Goal: Transaction & Acquisition: Purchase product/service

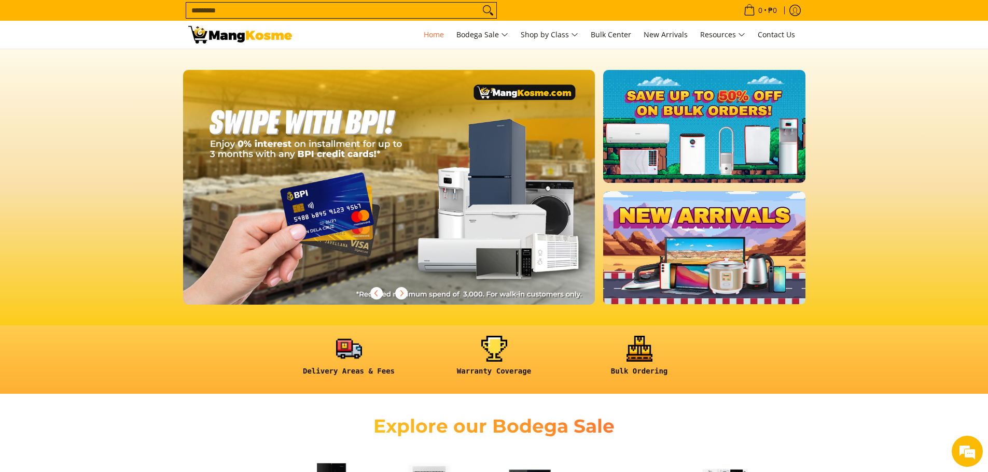
scroll to position [0, 824]
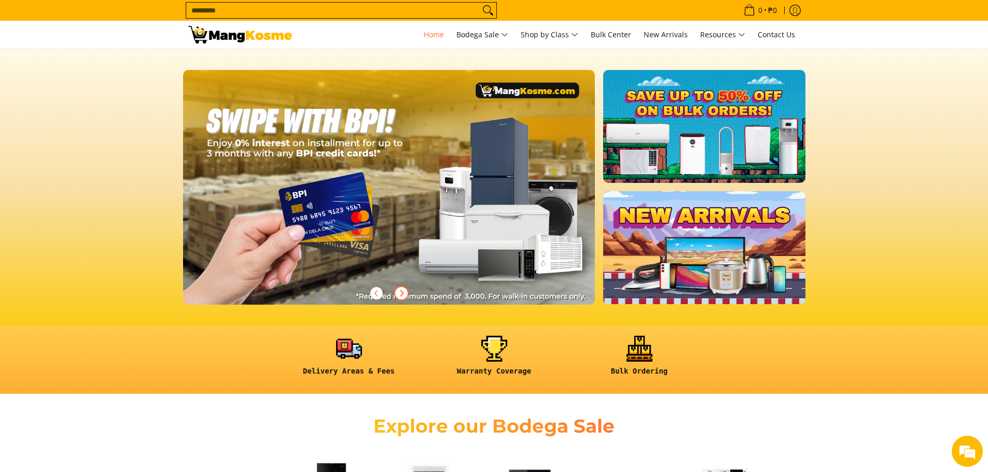
click at [403, 291] on icon "Next" at bounding box center [401, 293] width 8 height 8
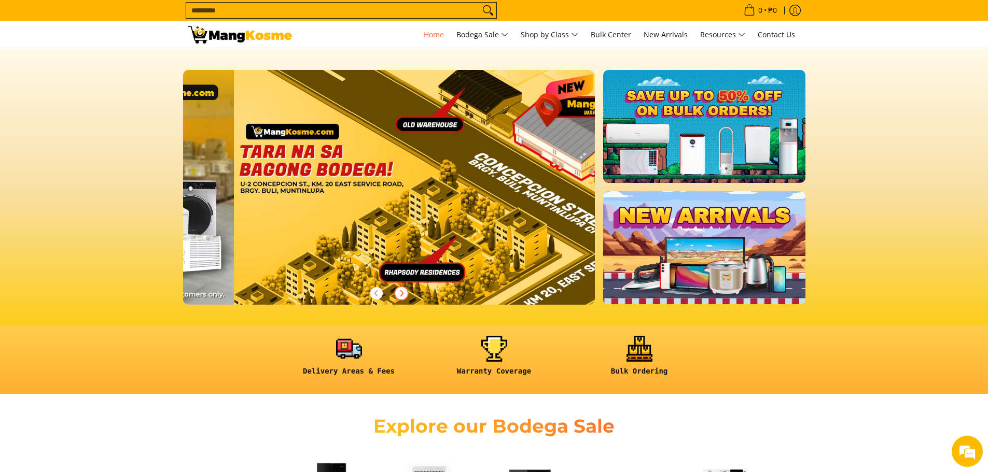
scroll to position [0, 1237]
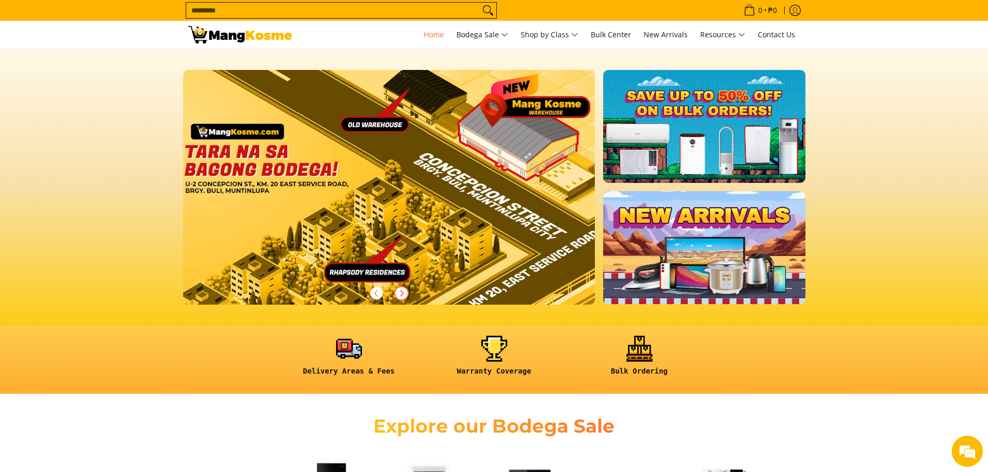
click at [403, 291] on icon "Next" at bounding box center [401, 293] width 8 height 8
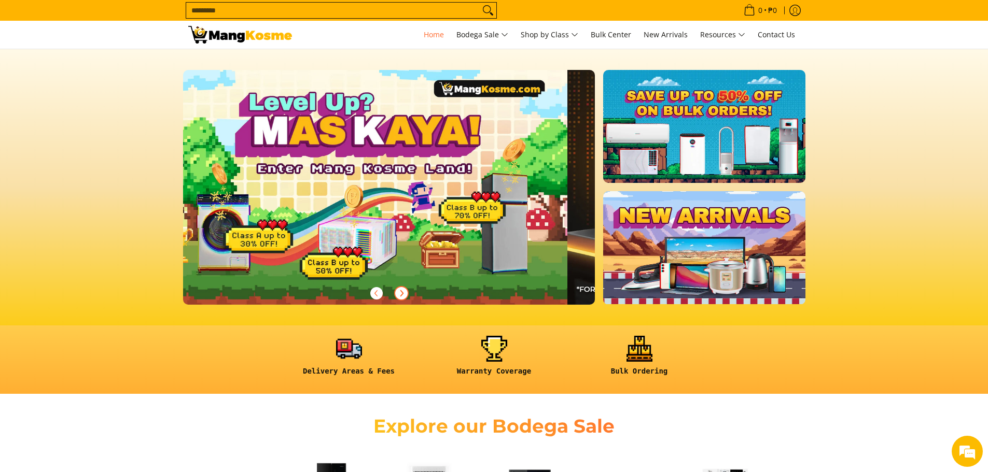
click at [403, 291] on icon "Next" at bounding box center [401, 293] width 8 height 8
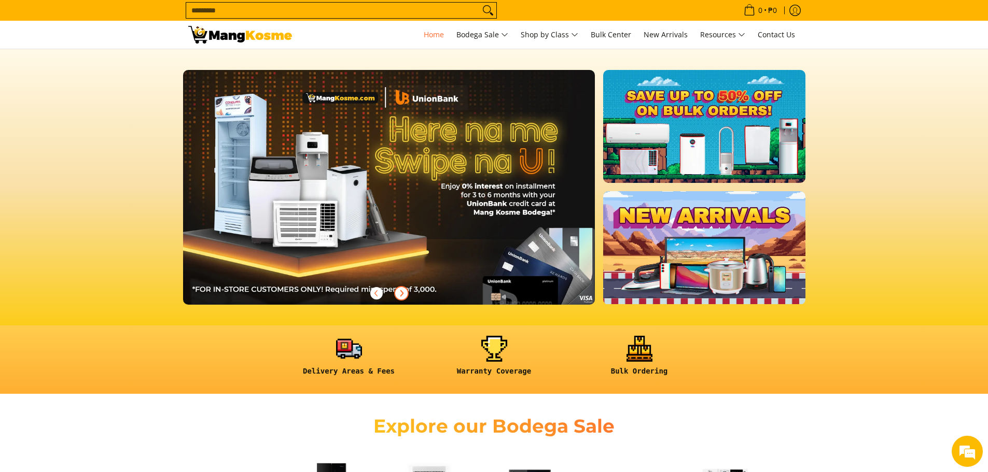
scroll to position [0, 0]
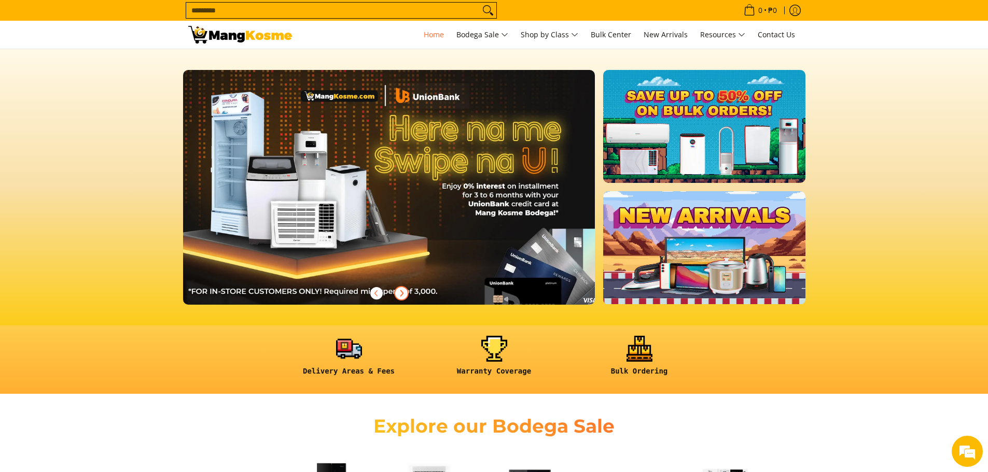
click at [403, 291] on icon "Next" at bounding box center [401, 293] width 8 height 8
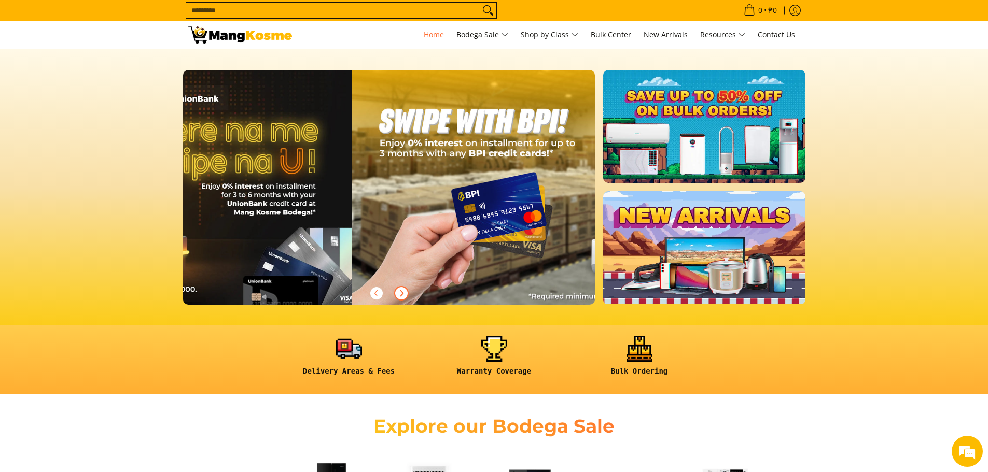
scroll to position [0, 824]
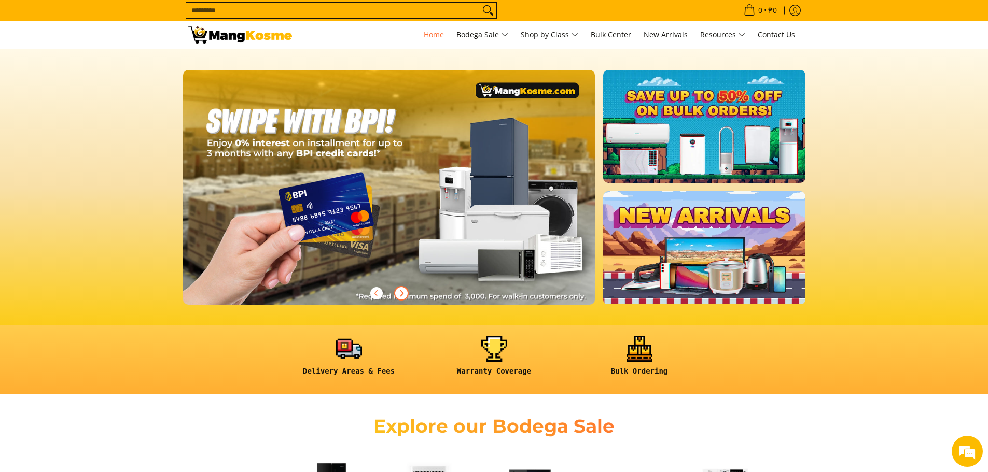
click at [403, 291] on icon "Next" at bounding box center [401, 293] width 8 height 8
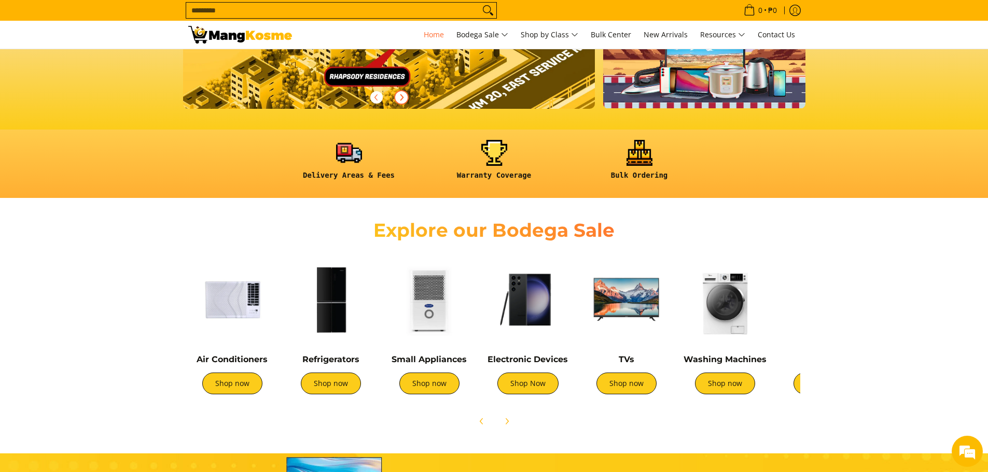
scroll to position [259, 0]
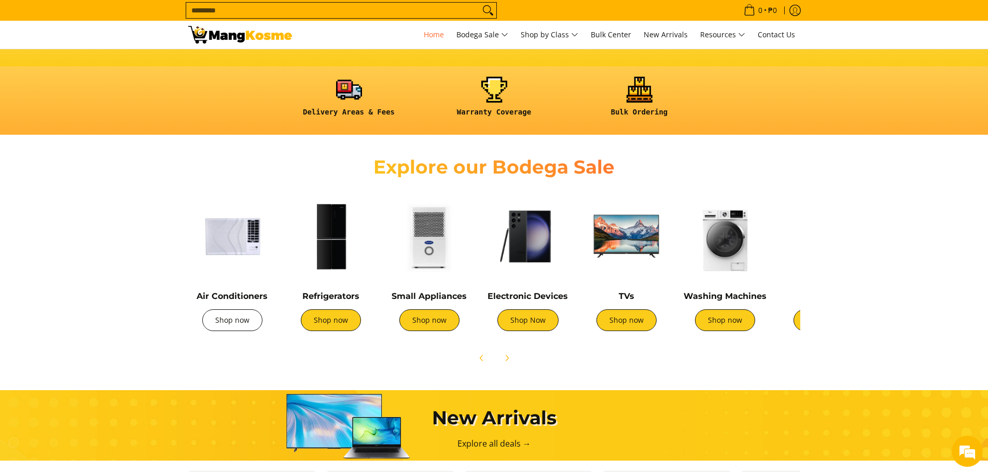
click at [231, 322] on link "Shop now" at bounding box center [232, 321] width 60 height 22
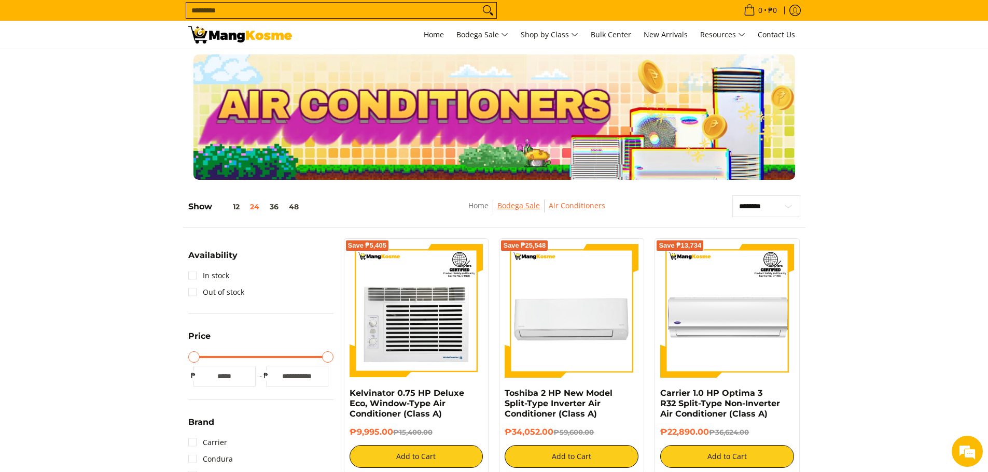
click at [505, 202] on link "Bodega Sale" at bounding box center [518, 206] width 43 height 10
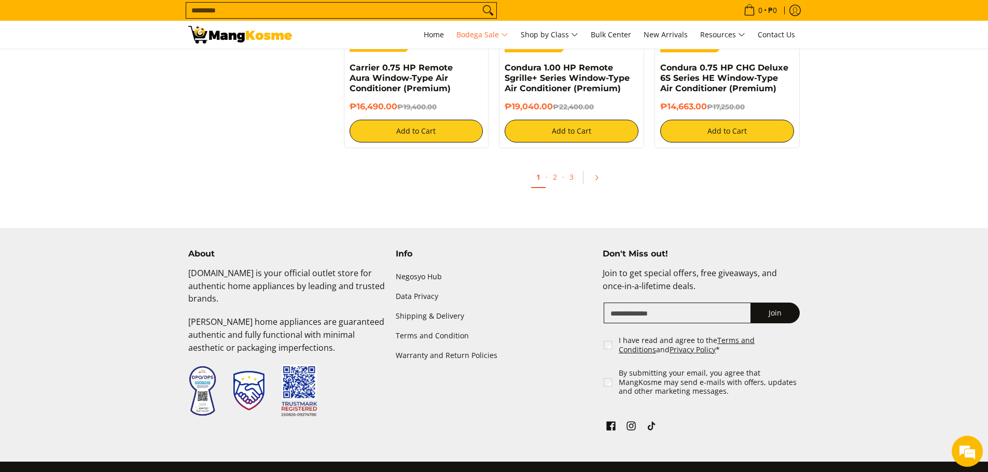
scroll to position [2229, 0]
